Goal: Task Accomplishment & Management: Complete application form

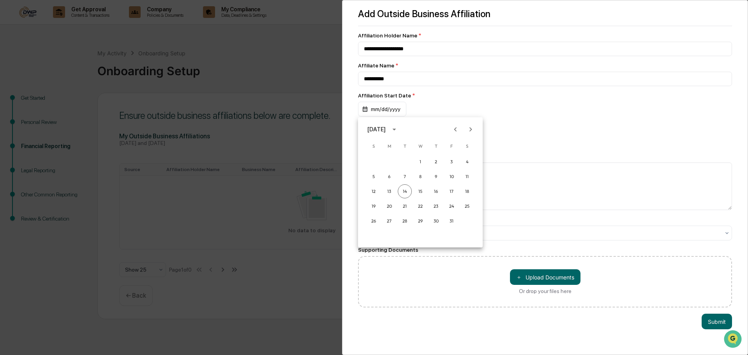
click at [399, 126] on icon "calendar view is open, switch to year view" at bounding box center [394, 129] width 9 height 9
click at [373, 147] on button "Jan" at bounding box center [365, 142] width 15 height 8
click at [520, 135] on div at bounding box center [374, 177] width 748 height 355
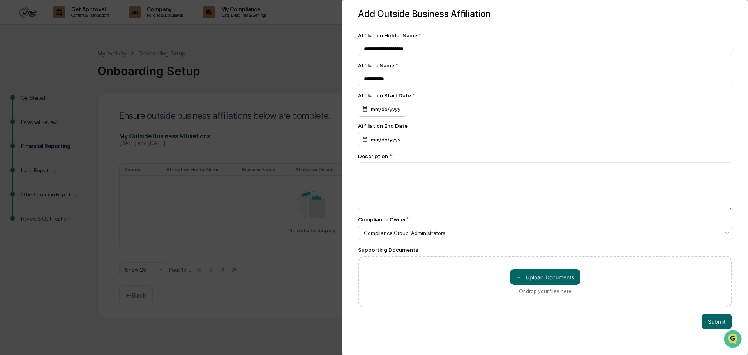
click at [374, 108] on div "mm/dd/yyyy" at bounding box center [382, 109] width 48 height 15
click at [399, 131] on icon "calendar view is open, switch to year view" at bounding box center [394, 129] width 9 height 9
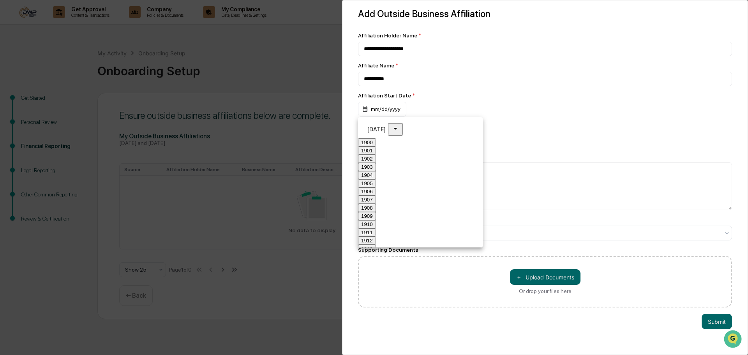
click at [373, 145] on button "Jan" at bounding box center [365, 142] width 15 height 8
click at [374, 177] on button "6" at bounding box center [374, 176] width 14 height 14
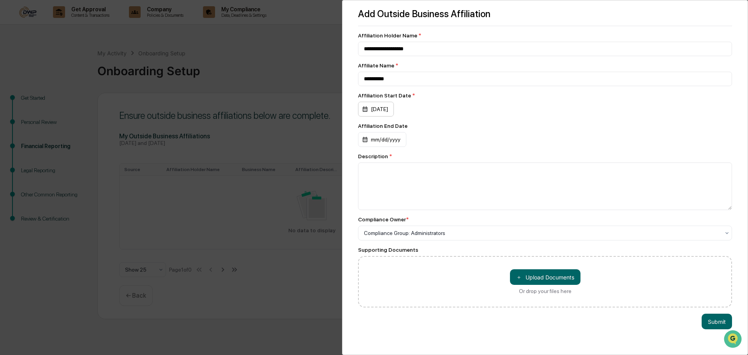
click at [380, 109] on div "[DATE]" at bounding box center [376, 109] width 36 height 15
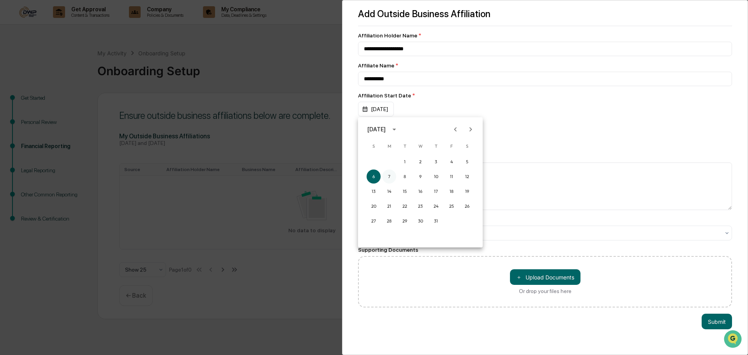
click at [384, 179] on button "7" at bounding box center [389, 176] width 14 height 14
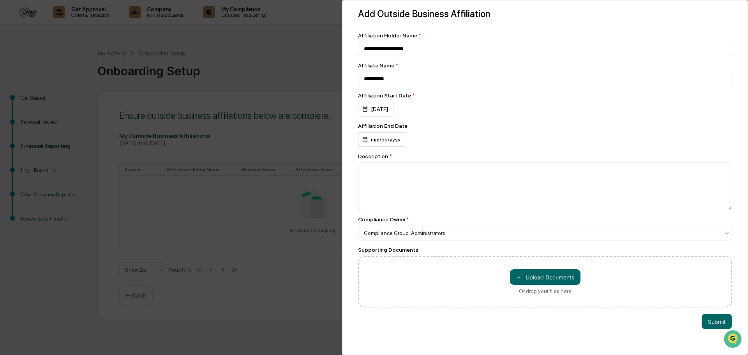
click at [383, 143] on div "mm/dd/yyyy" at bounding box center [382, 139] width 48 height 15
click at [528, 99] on div at bounding box center [374, 177] width 748 height 355
click at [394, 137] on div "mm/dd/yyyy" at bounding box center [382, 139] width 48 height 15
click at [409, 218] on button "14" at bounding box center [405, 222] width 14 height 14
drag, startPoint x: 478, startPoint y: 100, endPoint x: 471, endPoint y: 102, distance: 6.5
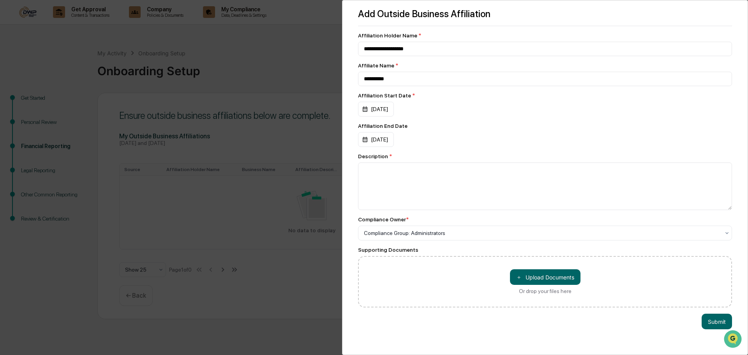
click at [478, 100] on div "Affiliation Start Date * [DATE]" at bounding box center [545, 104] width 374 height 24
click at [457, 187] on textarea at bounding box center [545, 186] width 374 height 48
drag, startPoint x: 447, startPoint y: 171, endPoint x: 436, endPoint y: 172, distance: 11.3
click at [436, 172] on textarea "**********" at bounding box center [543, 186] width 370 height 48
click at [476, 169] on textarea "**********" at bounding box center [543, 186] width 370 height 48
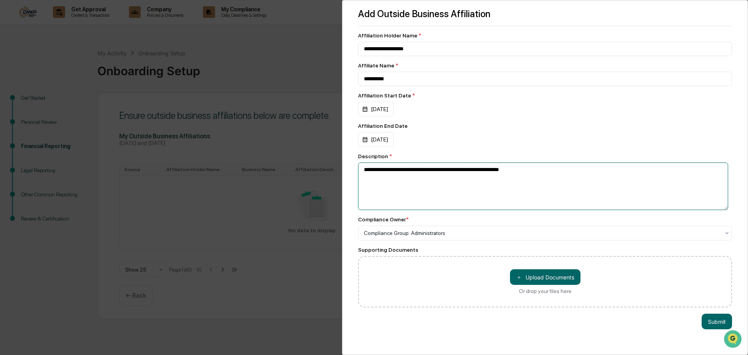
click at [479, 169] on textarea "**********" at bounding box center [543, 186] width 370 height 48
type textarea "**********"
click at [708, 320] on button "Submit" at bounding box center [717, 322] width 30 height 16
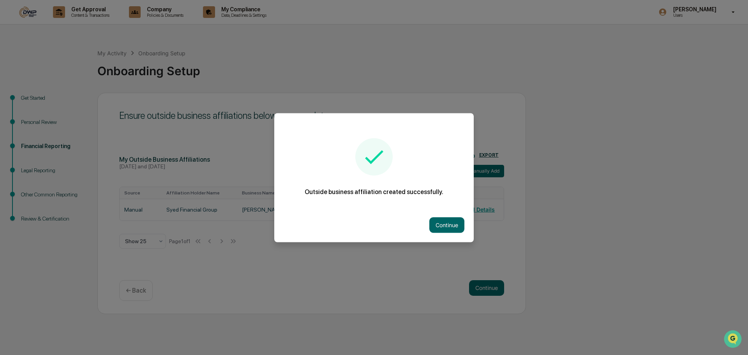
click at [434, 222] on button "Continue" at bounding box center [446, 225] width 35 height 16
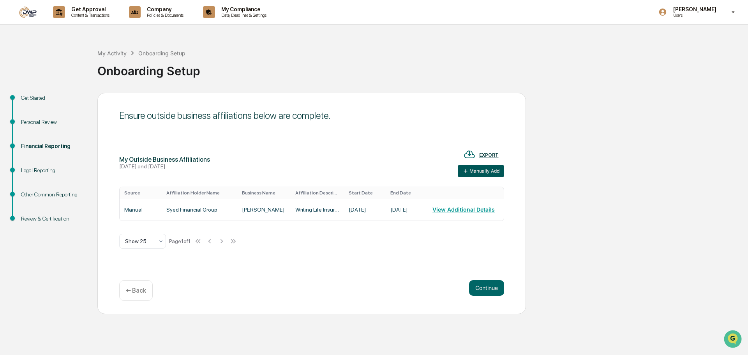
click at [478, 171] on button "Manually Add" at bounding box center [481, 171] width 46 height 12
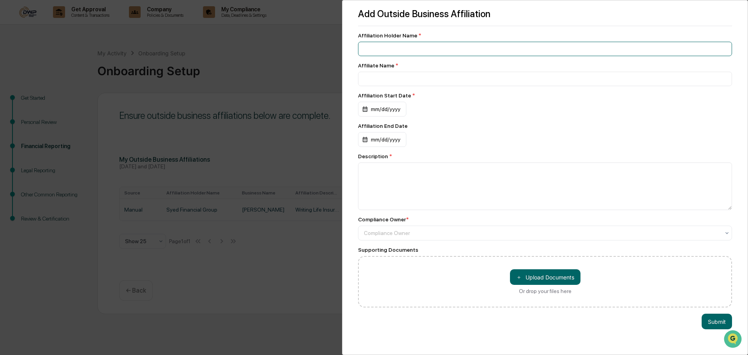
click at [399, 51] on input at bounding box center [545, 49] width 374 height 14
type input "**********"
click at [389, 80] on input at bounding box center [545, 79] width 374 height 14
type input "**********"
drag, startPoint x: 403, startPoint y: 48, endPoint x: 330, endPoint y: 49, distance: 72.9
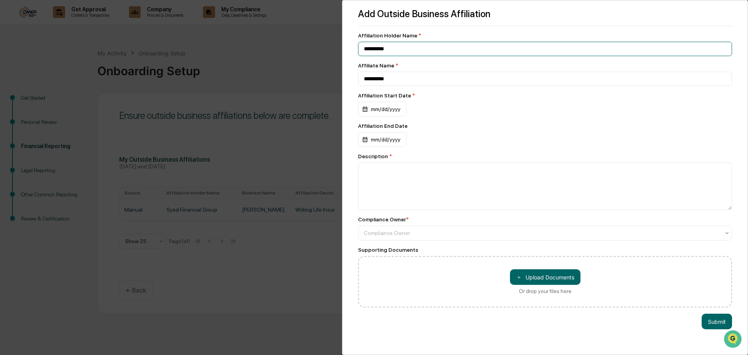
click at [330, 49] on div "**********" at bounding box center [374, 177] width 748 height 355
type input "**********"
drag, startPoint x: 410, startPoint y: 83, endPoint x: 240, endPoint y: 82, distance: 169.5
click at [240, 82] on div "**********" at bounding box center [374, 177] width 748 height 355
paste input
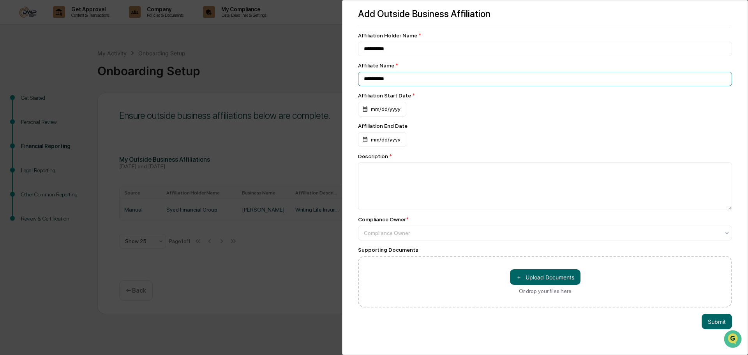
type input "**********"
click at [379, 110] on div "mm/dd/yyyy" at bounding box center [382, 109] width 48 height 15
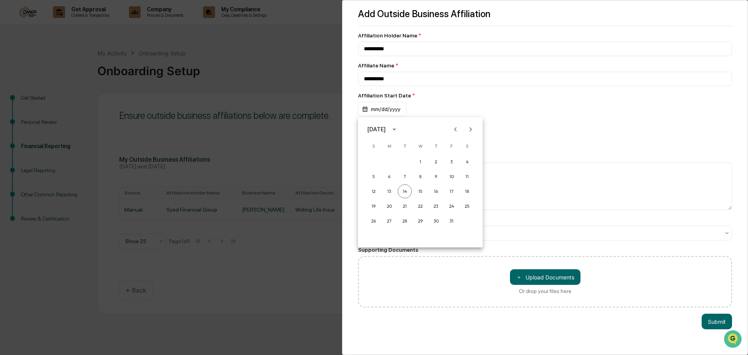
click at [399, 130] on icon "calendar view is open, switch to year view" at bounding box center [394, 129] width 9 height 9
click at [381, 190] on button "[DATE]" at bounding box center [369, 191] width 23 height 8
click at [450, 188] on button "14" at bounding box center [452, 191] width 14 height 14
click at [378, 142] on div "mm/dd/yyyy" at bounding box center [382, 139] width 48 height 15
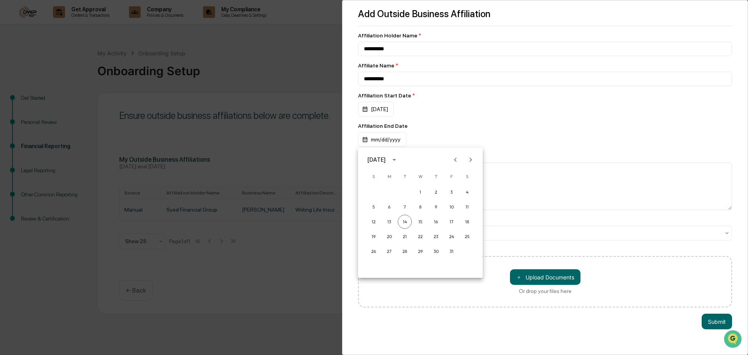
click at [452, 162] on icon "Previous month" at bounding box center [455, 159] width 9 height 9
click at [423, 238] on button "24" at bounding box center [420, 236] width 14 height 14
click at [422, 185] on textarea at bounding box center [545, 186] width 374 height 48
type textarea "**********"
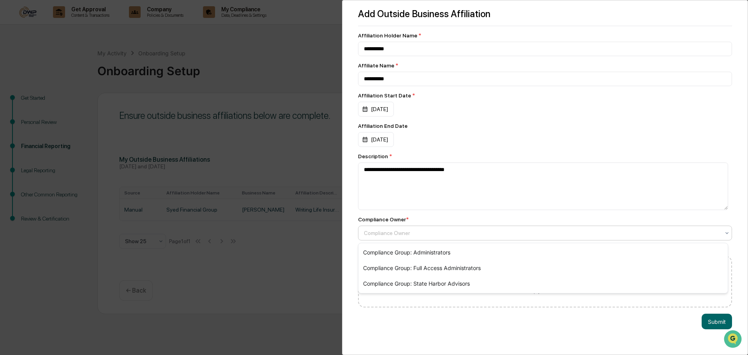
click at [426, 237] on div at bounding box center [542, 233] width 356 height 8
click at [420, 252] on div "Compliance Group: Administrators" at bounding box center [542, 253] width 369 height 16
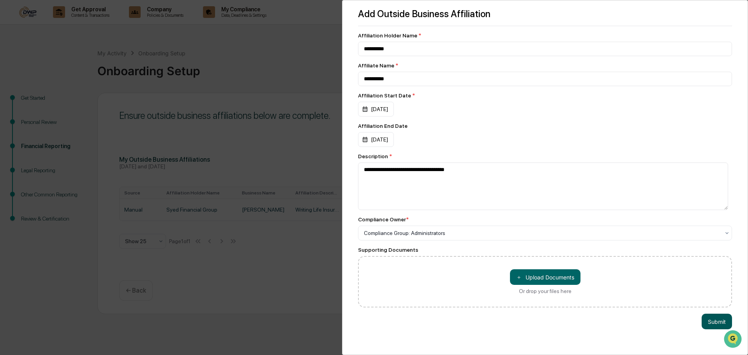
click at [702, 318] on button "Submit" at bounding box center [717, 322] width 30 height 16
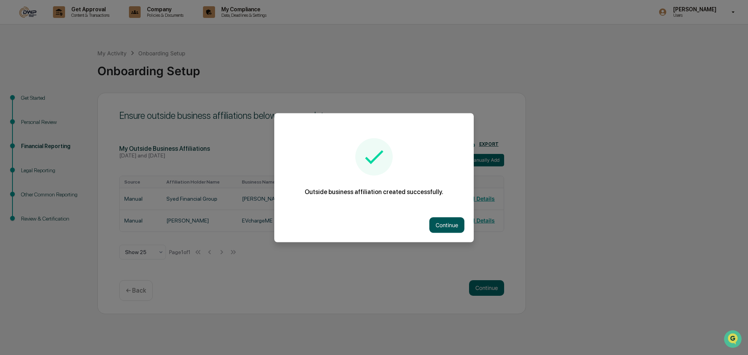
click at [442, 226] on button "Continue" at bounding box center [446, 225] width 35 height 16
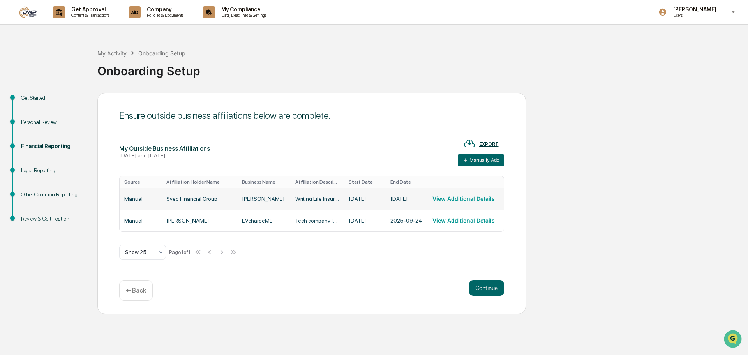
click at [217, 197] on td "Syed Financial Group" at bounding box center [200, 199] width 76 height 22
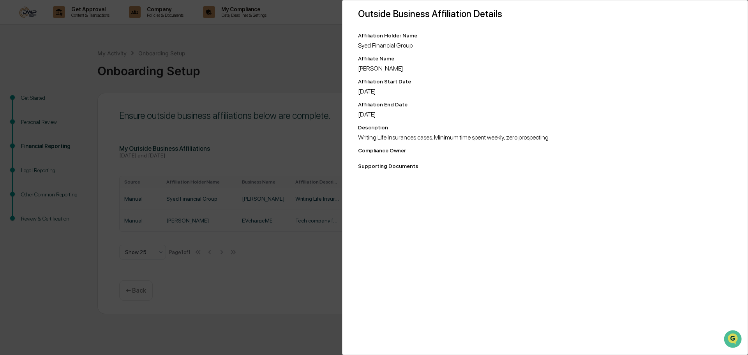
click at [381, 61] on div "Affiliate Name" at bounding box center [545, 58] width 374 height 6
drag, startPoint x: 399, startPoint y: 150, endPoint x: 391, endPoint y: 180, distance: 30.5
click at [399, 150] on div "Compliance Owner" at bounding box center [545, 150] width 374 height 6
click at [391, 180] on div "Outside Business Affiliation Details Affiliation Holder Name [PERSON_NAME] Fina…" at bounding box center [545, 177] width 406 height 355
drag, startPoint x: 384, startPoint y: 165, endPoint x: 274, endPoint y: 214, distance: 120.3
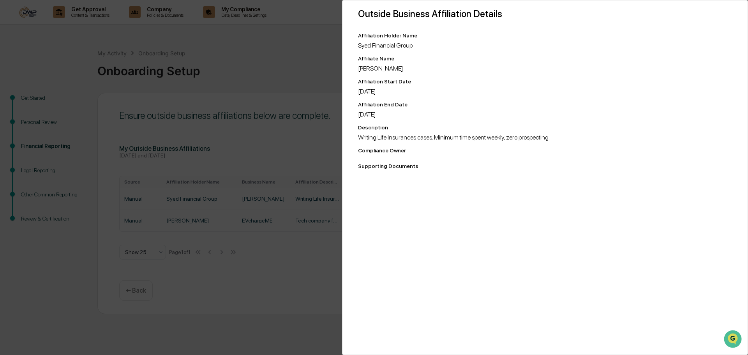
click at [383, 165] on div "Supporting Documents" at bounding box center [545, 166] width 374 height 6
click at [268, 220] on div "Outside Business Affiliation Details Affiliation Holder Name [PERSON_NAME] Fina…" at bounding box center [374, 177] width 748 height 355
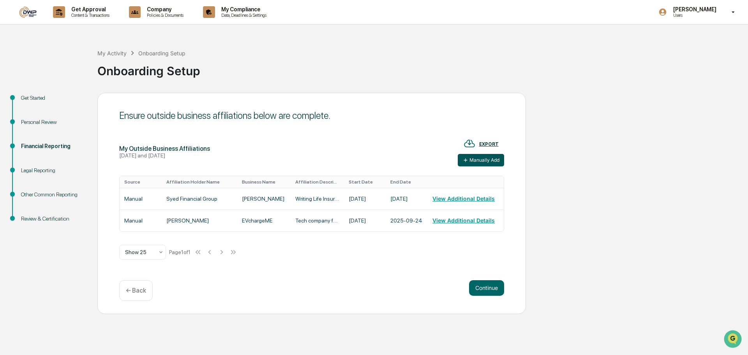
click at [475, 159] on button "Manually Add" at bounding box center [481, 160] width 46 height 12
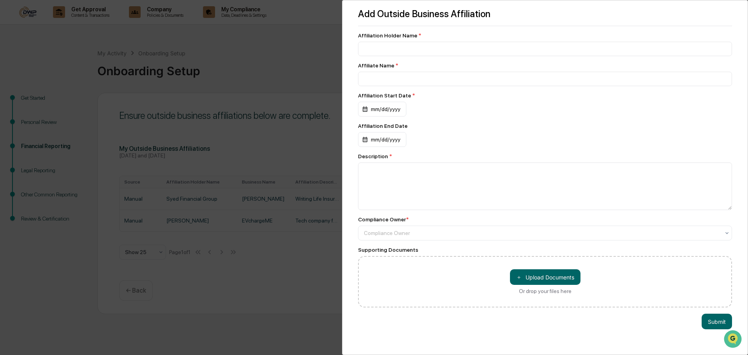
click at [274, 75] on div "Add Outside Business Affiliation Affiliation Holder Name * Affiliate Name * Aff…" at bounding box center [374, 177] width 748 height 355
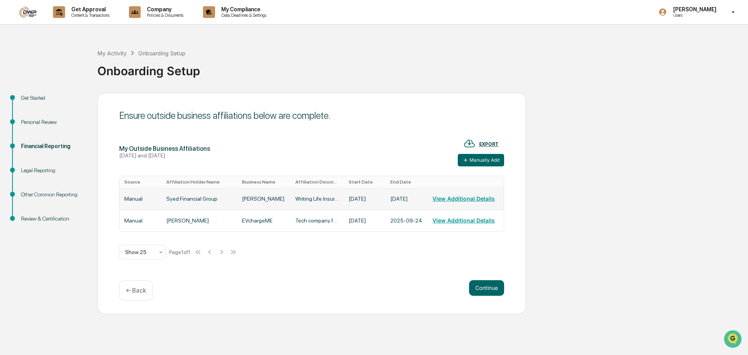
drag, startPoint x: 165, startPoint y: 196, endPoint x: 154, endPoint y: 197, distance: 10.9
click at [154, 197] on td "Manual" at bounding box center [141, 199] width 42 height 22
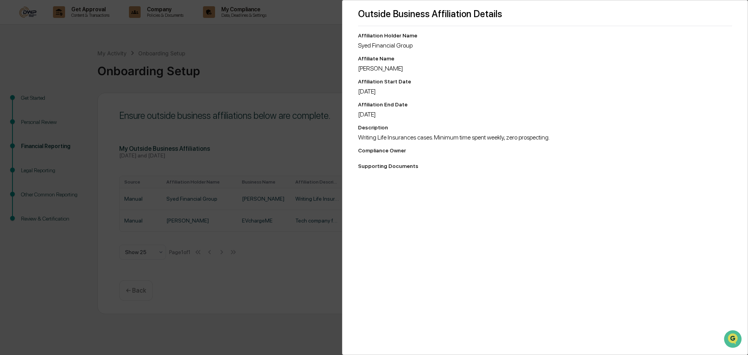
drag, startPoint x: 377, startPoint y: 144, endPoint x: 382, endPoint y: 171, distance: 27.1
click at [377, 145] on div "Affiliation Holder Name [PERSON_NAME] Financial Group Affiliate Name [PERSON_NA…" at bounding box center [545, 102] width 374 height 140
click at [382, 171] on div "Supporting Documents" at bounding box center [545, 167] width 374 height 9
click at [293, 229] on div "Outside Business Affiliation Details Affiliation Holder Name [PERSON_NAME] Fina…" at bounding box center [374, 177] width 748 height 355
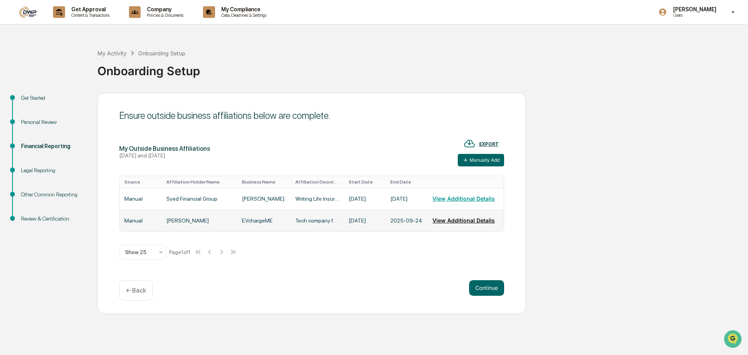
click at [462, 218] on button "View Additional Details" at bounding box center [463, 221] width 62 height 16
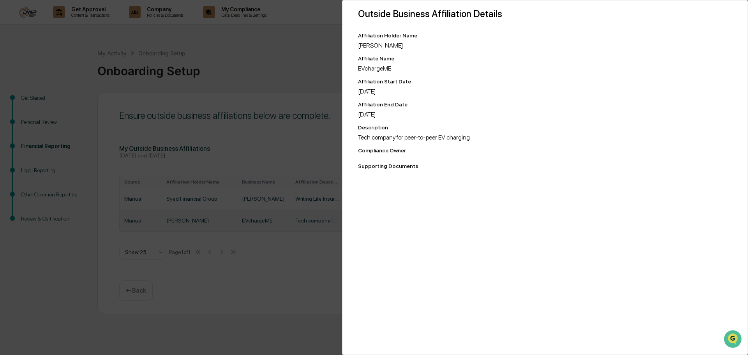
click at [295, 203] on div "Outside Business Affiliation Details Affiliation Holder Name [PERSON_NAME] Name…" at bounding box center [374, 177] width 748 height 355
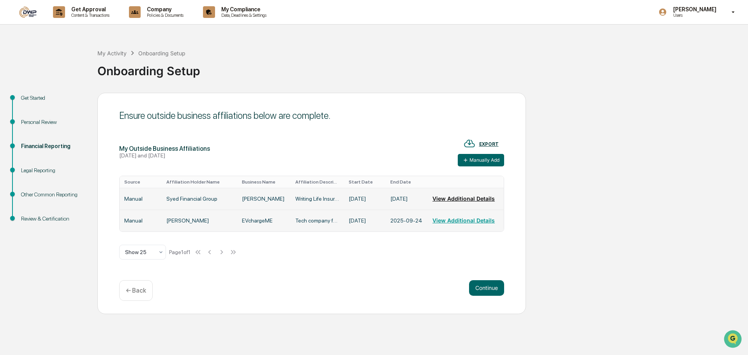
click at [462, 199] on button "View Additional Details" at bounding box center [463, 199] width 62 height 16
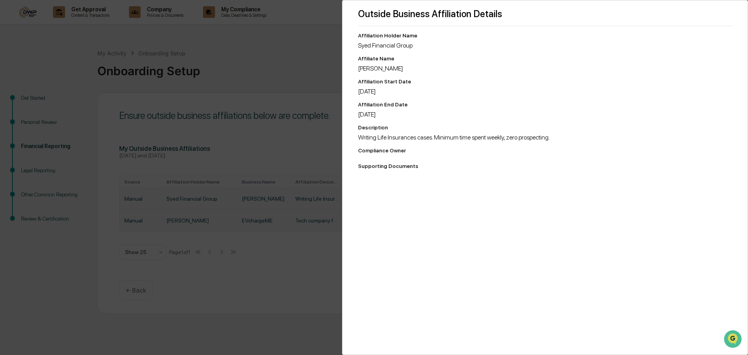
click at [249, 201] on div "Outside Business Affiliation Details Affiliation Holder Name [PERSON_NAME] Fina…" at bounding box center [374, 177] width 748 height 355
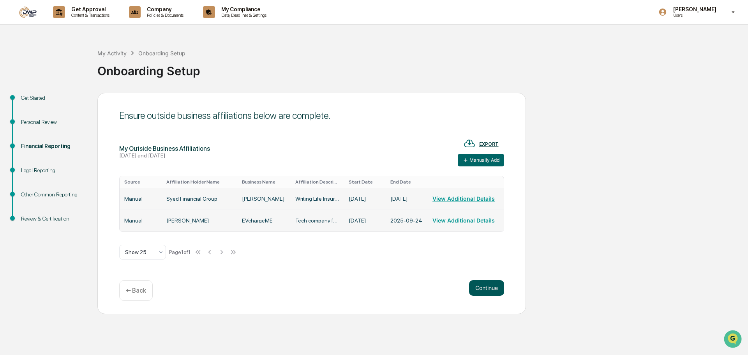
click at [498, 287] on button "Continue" at bounding box center [486, 288] width 35 height 16
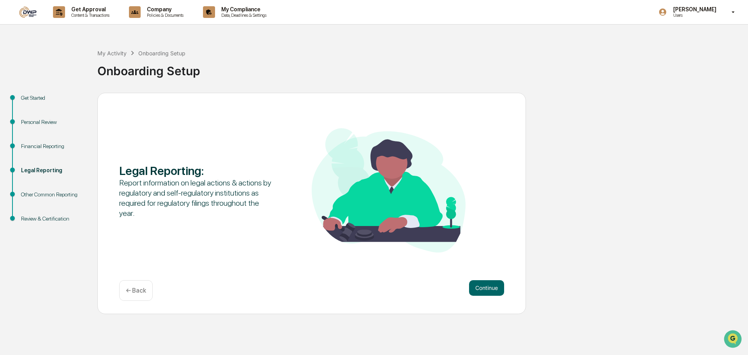
click at [471, 276] on div "Legal Reporting : Report information on legal actions & actions by regulatory a…" at bounding box center [311, 203] width 429 height 221
click at [479, 283] on button "Continue" at bounding box center [486, 288] width 35 height 16
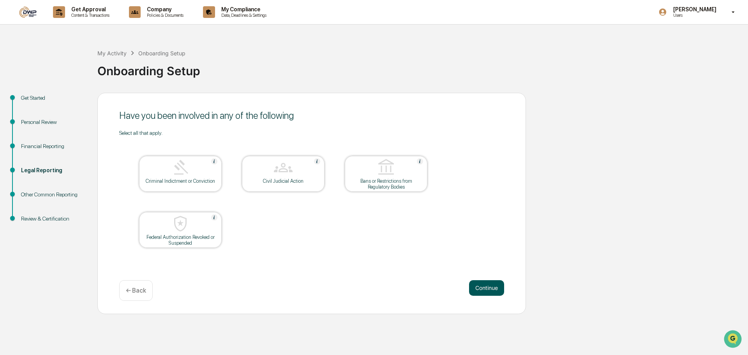
click at [490, 293] on button "Continue" at bounding box center [486, 288] width 35 height 16
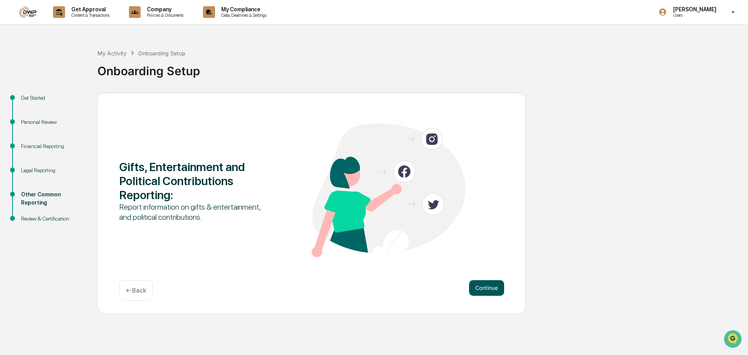
click at [486, 280] on div "Gifts, Entertainment and Political Contributions Reporting : Report information…" at bounding box center [311, 203] width 429 height 221
click at [485, 283] on button "Continue" at bounding box center [486, 288] width 35 height 16
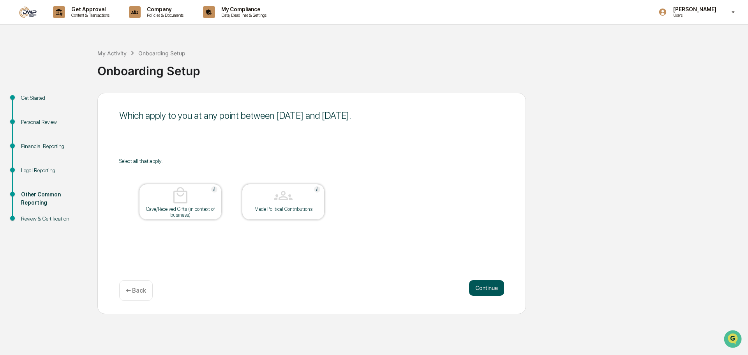
click at [471, 285] on button "Continue" at bounding box center [486, 288] width 35 height 16
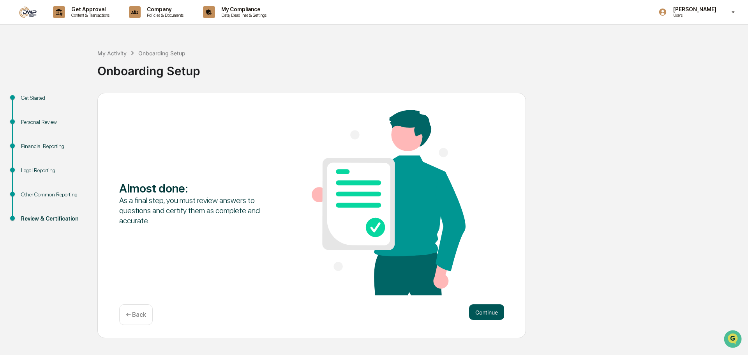
click at [486, 318] on button "Continue" at bounding box center [486, 312] width 35 height 16
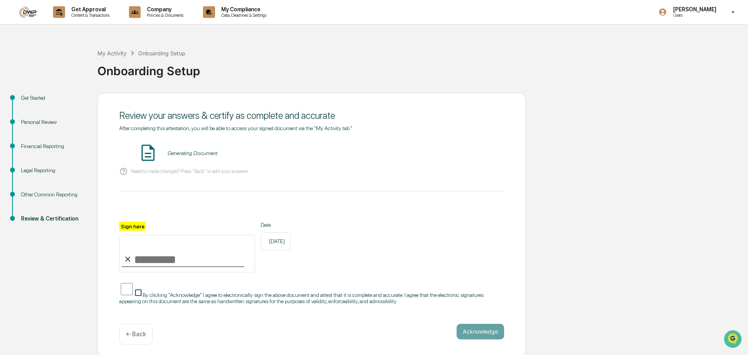
click at [139, 260] on input "Sign here" at bounding box center [187, 253] width 136 height 37
type input "**********"
click at [487, 324] on button "Acknowledge" at bounding box center [481, 332] width 48 height 16
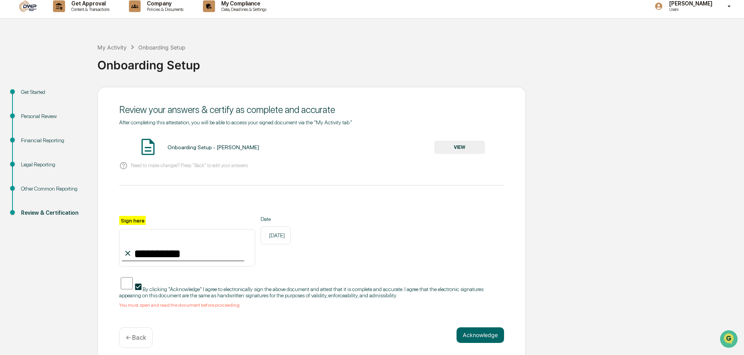
scroll to position [7, 0]
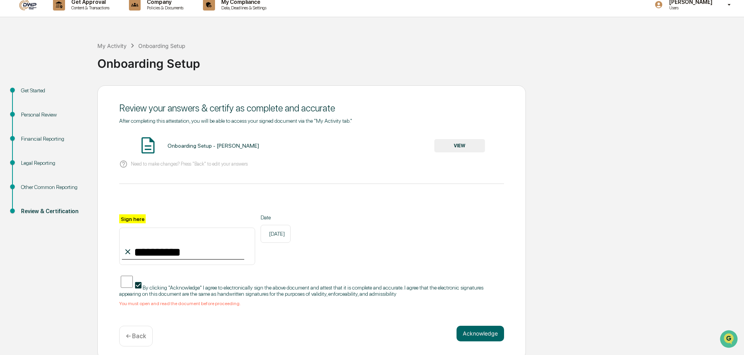
click at [175, 284] on span "By clicking "Acknowledge" I agree to electronically sign the above document and…" at bounding box center [301, 290] width 364 height 12
click at [401, 289] on span "By clicking "Acknowledge" I agree to electronically sign the above document and…" at bounding box center [301, 290] width 364 height 12
click at [452, 142] on button "VIEW" at bounding box center [459, 145] width 51 height 13
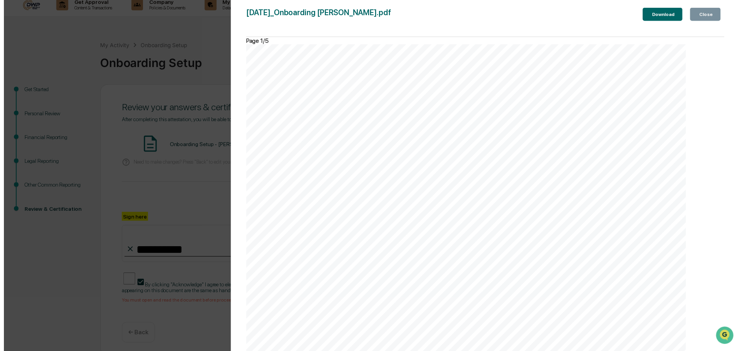
scroll to position [1667, 0]
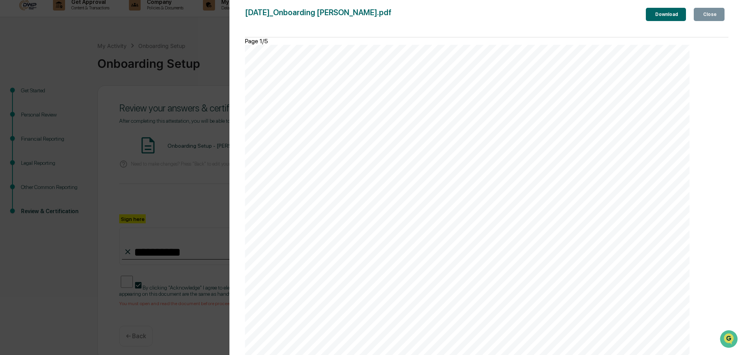
click at [703, 15] on icon "button" at bounding box center [707, 19] width 8 height 8
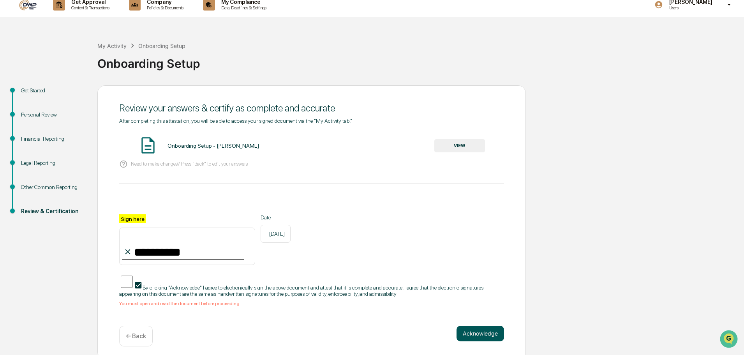
click at [467, 335] on button "Acknowledge" at bounding box center [481, 334] width 48 height 16
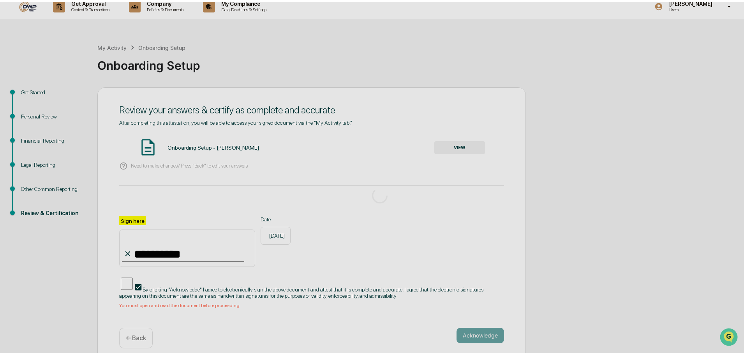
scroll to position [0, 0]
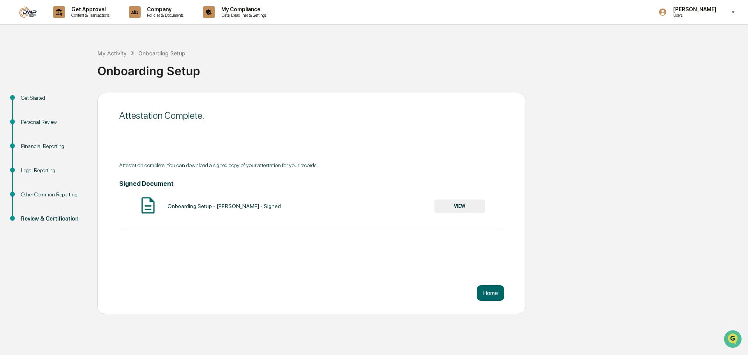
click at [453, 207] on button "VIEW" at bounding box center [459, 205] width 51 height 13
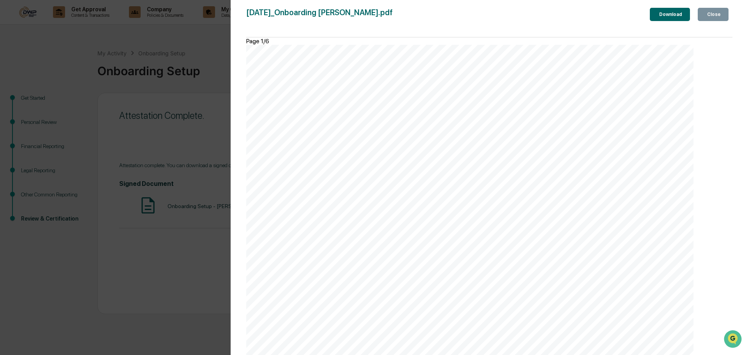
click at [658, 17] on div "Download" at bounding box center [670, 14] width 25 height 5
click at [61, 65] on div "Version History [DATE] 02:07 AM [PERSON_NAME] [DATE]_Onboarding [PERSON_NAME].p…" at bounding box center [374, 177] width 748 height 355
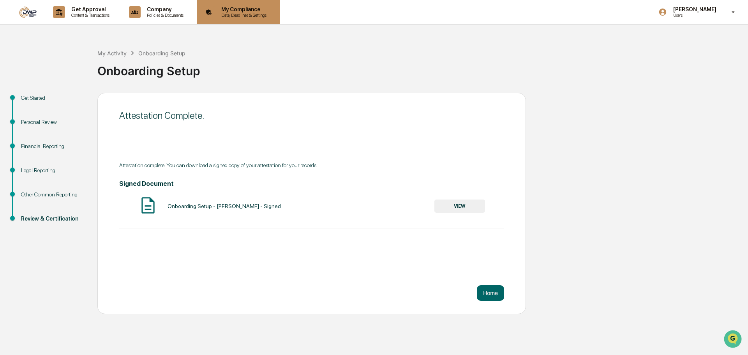
click at [233, 14] on p "Data, Deadlines & Settings" at bounding box center [242, 14] width 55 height 5
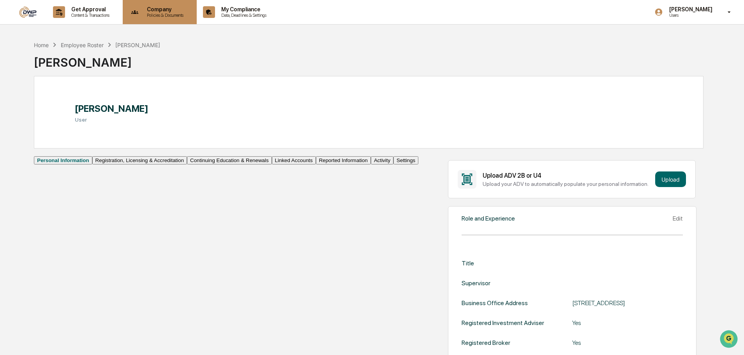
click at [152, 11] on p "Company" at bounding box center [164, 9] width 47 height 6
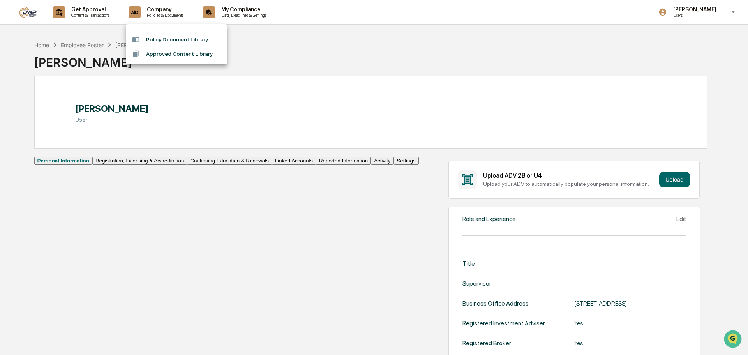
click at [174, 54] on li "Approved Content Library" at bounding box center [176, 54] width 101 height 14
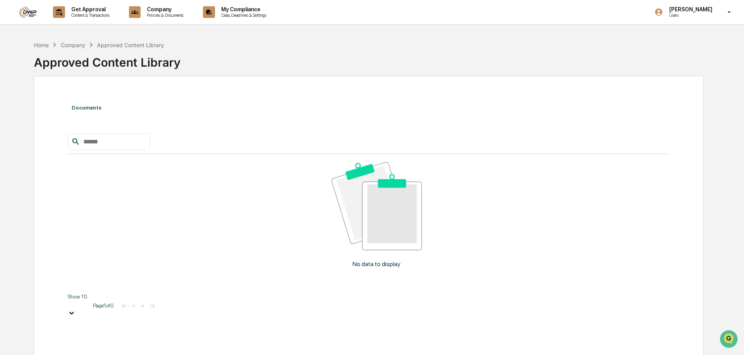
click at [107, 148] on div at bounding box center [109, 141] width 82 height 17
click at [165, 18] on div "Company Policies & Documents" at bounding box center [159, 12] width 67 height 24
click at [166, 40] on li "Policy Document Library" at bounding box center [176, 39] width 101 height 14
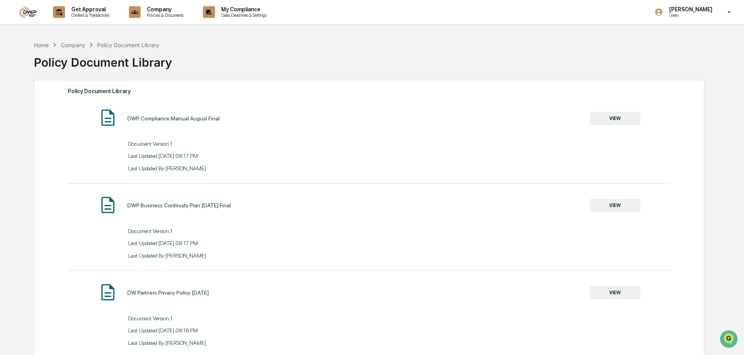
click at [605, 194] on div "DWP Compliance Manual August Final VIEW Document Version: 1 Last Updated: [DATE…" at bounding box center [369, 314] width 603 height 412
click at [611, 201] on button "VIEW" at bounding box center [615, 205] width 51 height 13
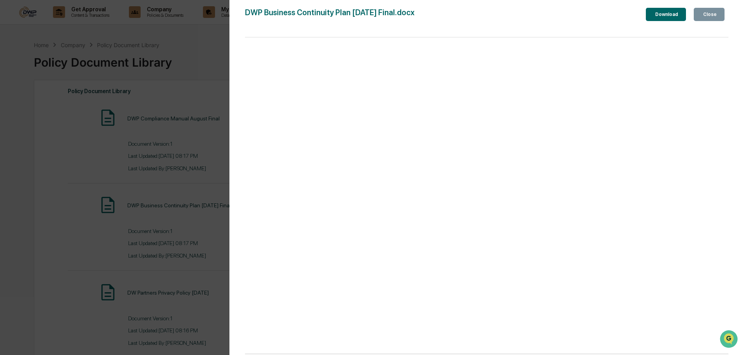
drag, startPoint x: 565, startPoint y: 33, endPoint x: 598, endPoint y: 32, distance: 32.8
click at [570, 33] on div "DWP Business Continuity Plan [DATE] Final.docx Close Download Page 1 100%" at bounding box center [487, 185] width 484 height 355
click at [654, 17] on div "Download" at bounding box center [666, 14] width 25 height 5
